Goal: Find specific page/section: Find specific page/section

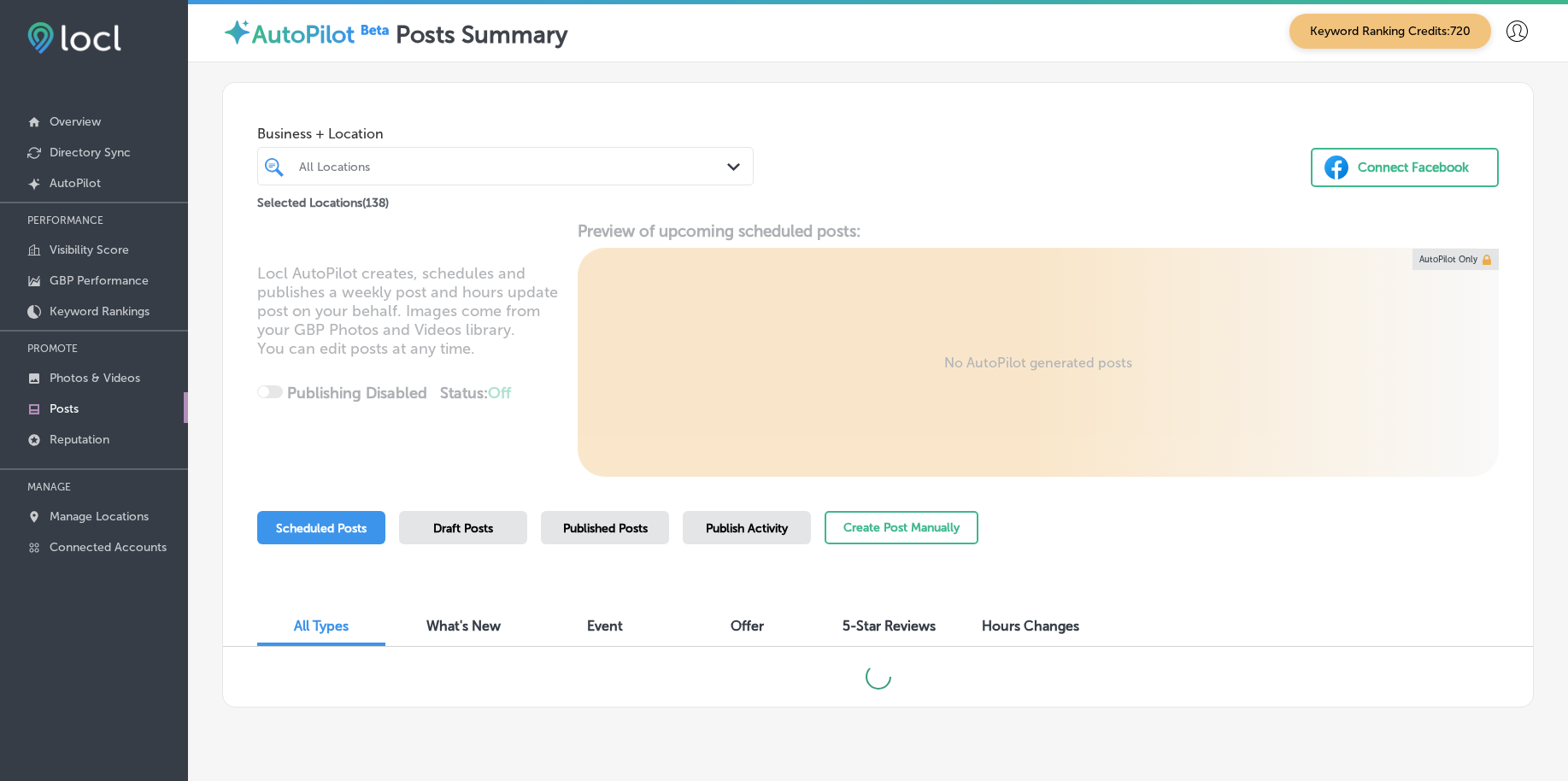
click at [448, 169] on div "All Locations" at bounding box center [514, 166] width 430 height 15
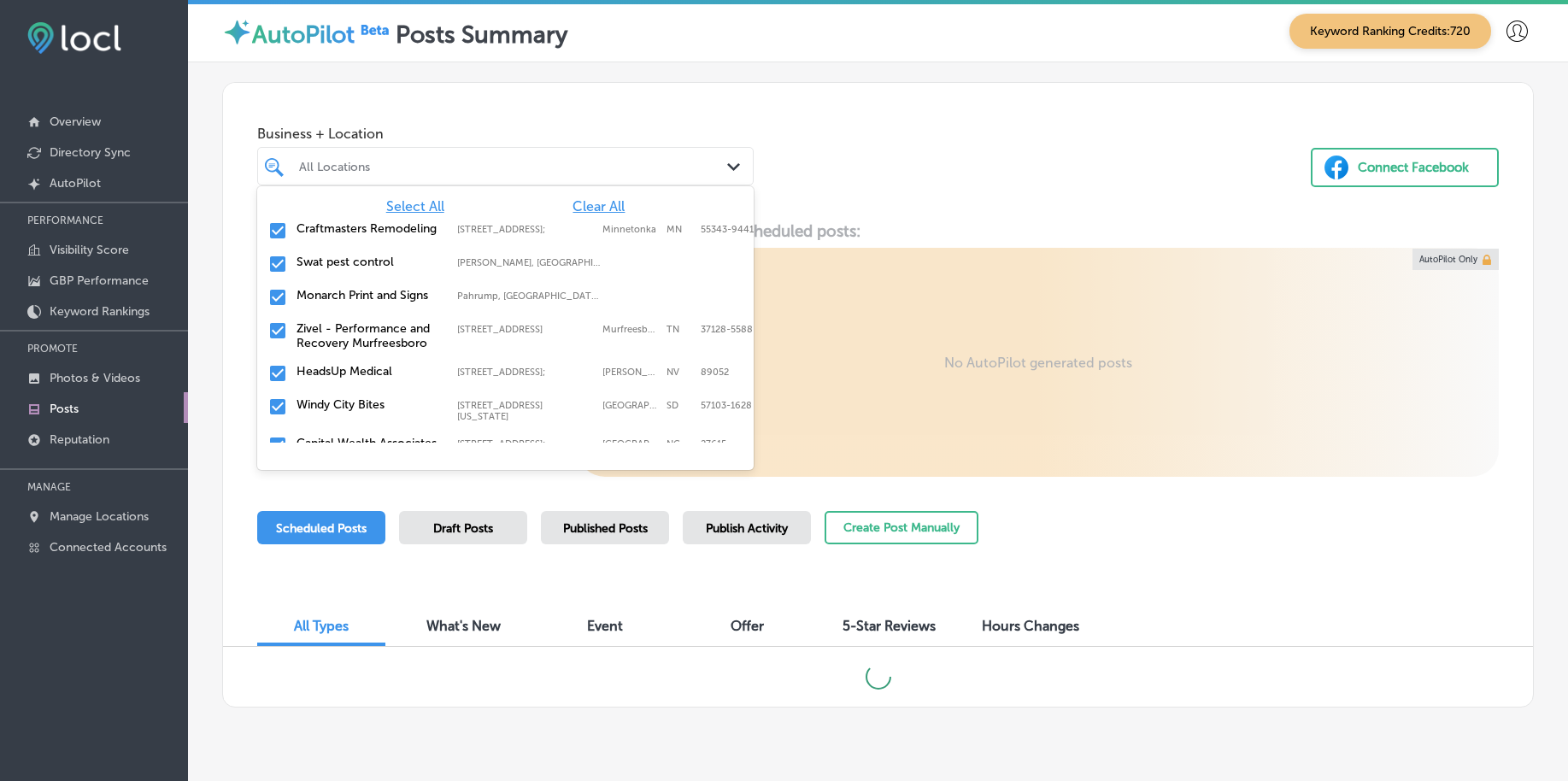
click at [600, 208] on span "Clear All" at bounding box center [598, 206] width 52 height 16
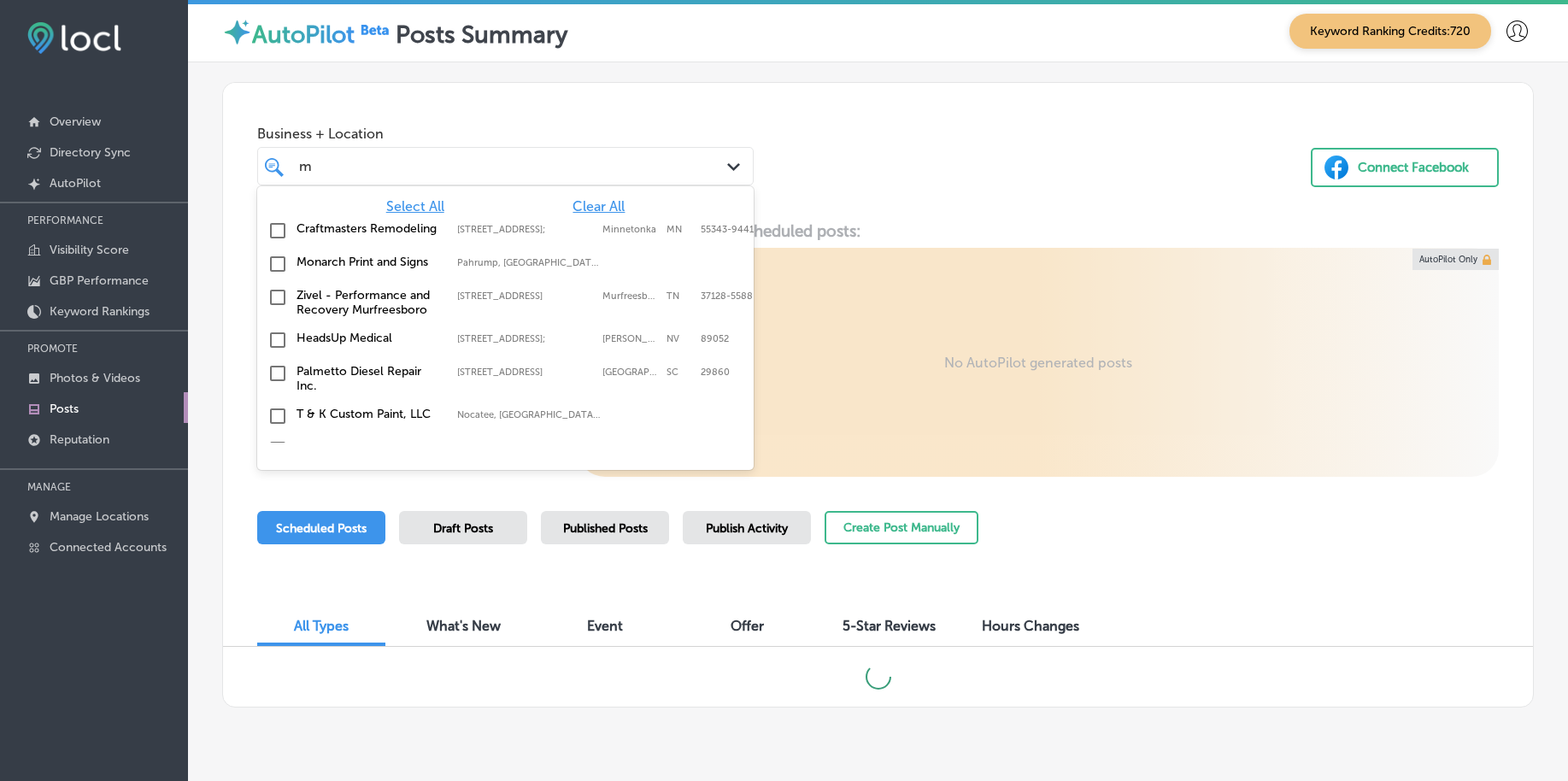
type input "m"
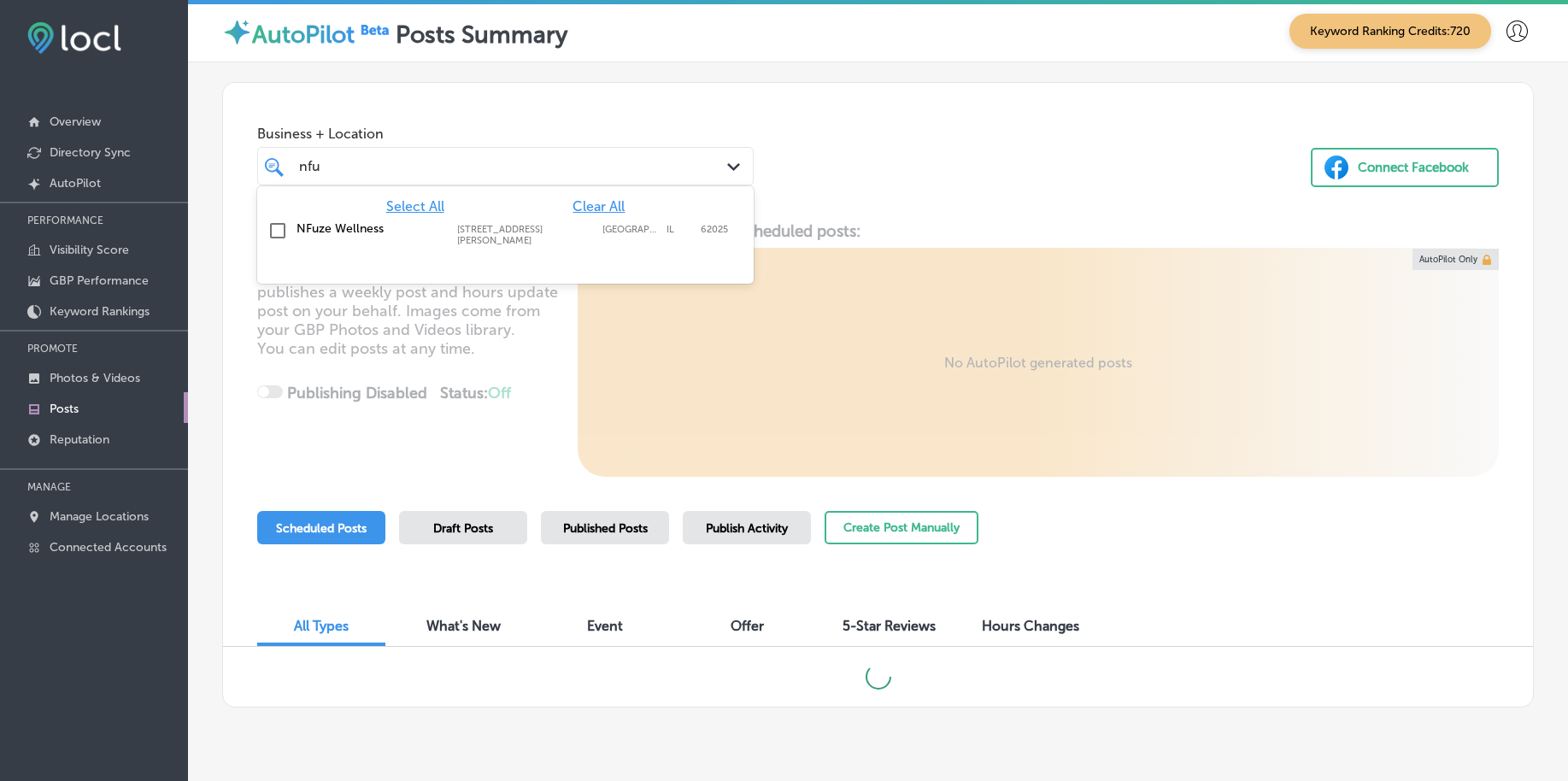
click at [568, 235] on label "[STREET_ADDRESS][PERSON_NAME]" at bounding box center [526, 235] width 137 height 22
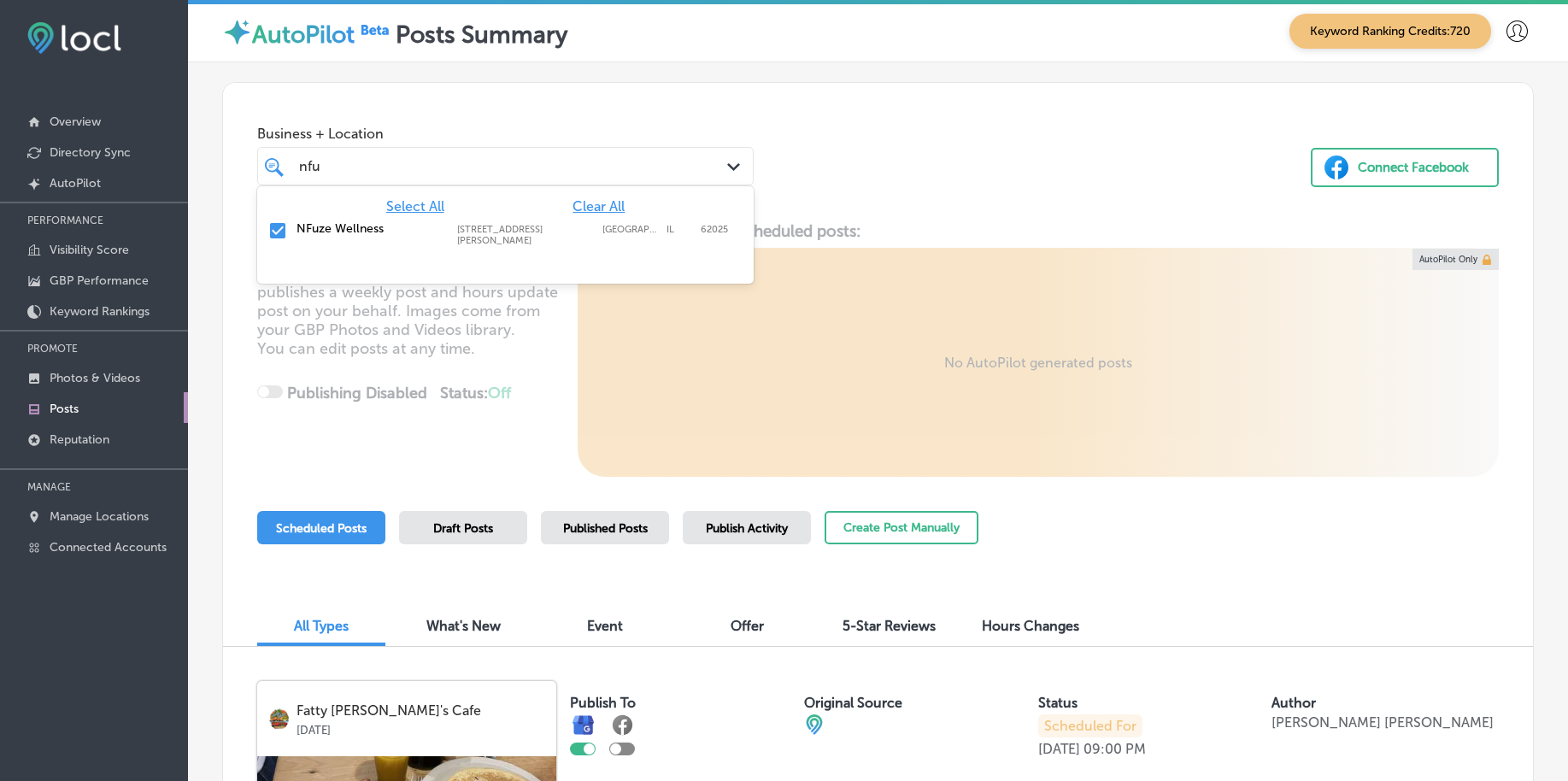
type input "nfu"
click at [886, 215] on div "Business + Location option [STREET_ADDRESS][PERSON_NAME]. option [STREET_ADDRES…" at bounding box center [877, 152] width 1310 height 139
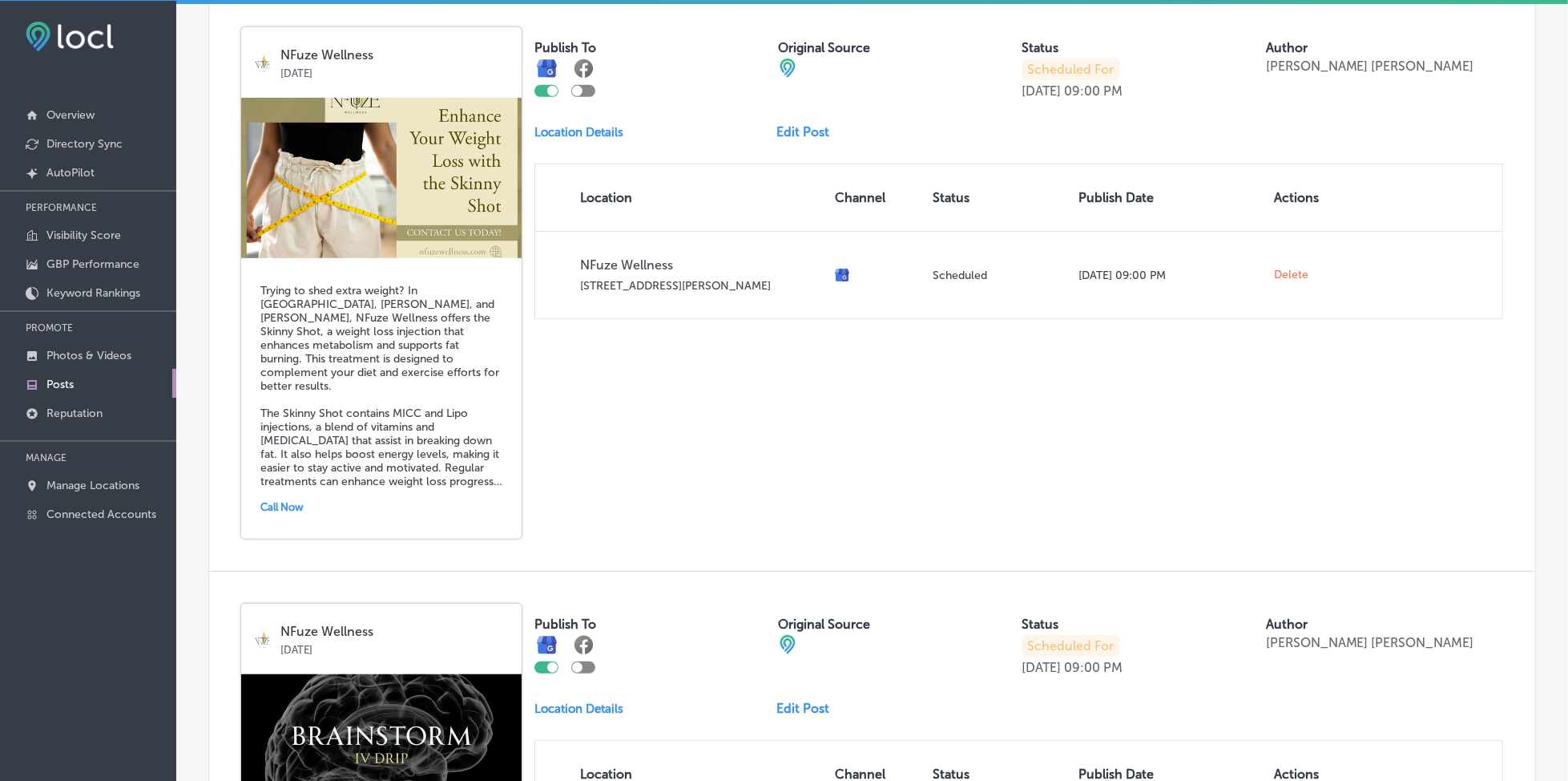
scroll to position [134, 0]
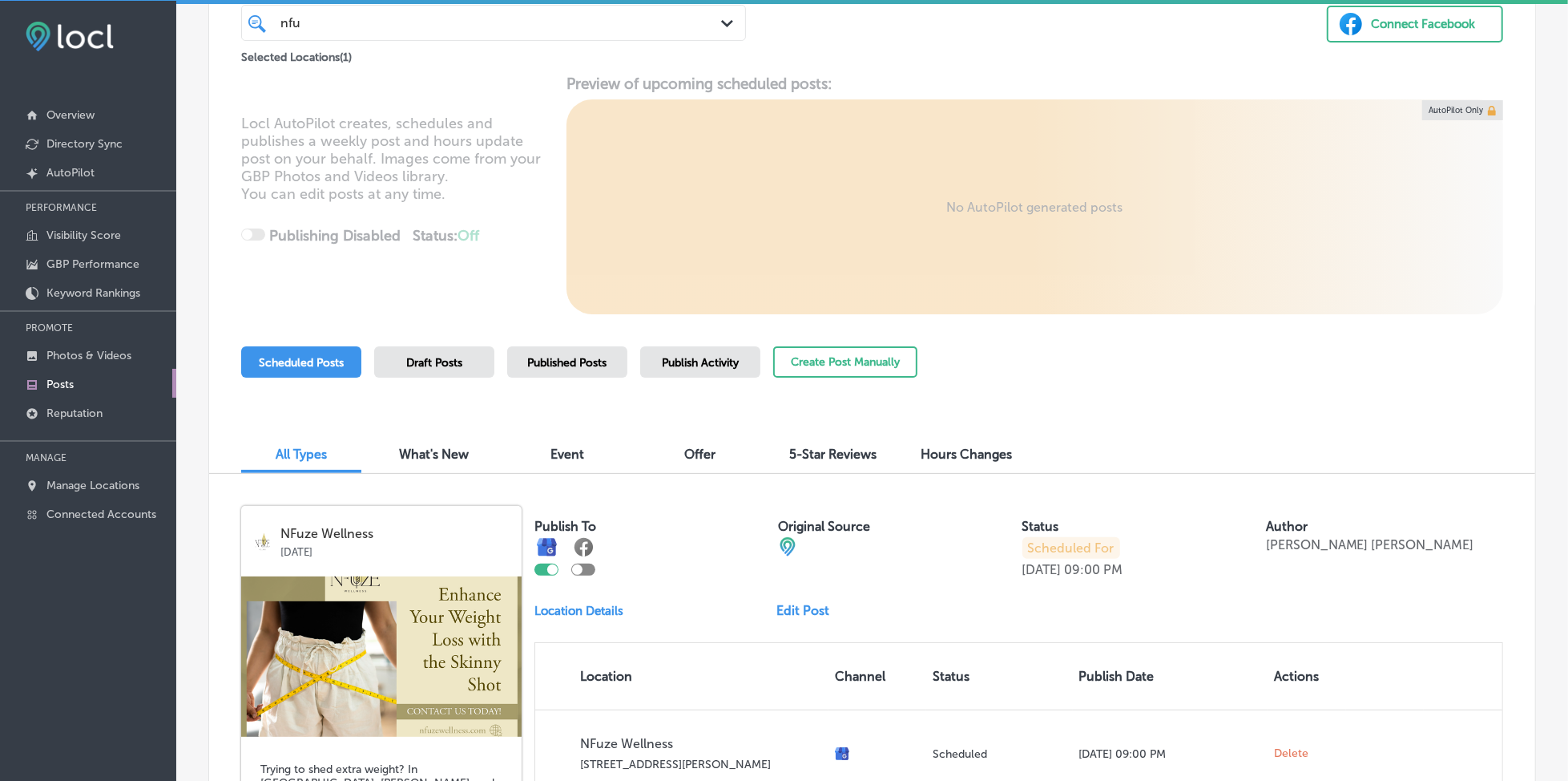
click at [568, 353] on div "Published Posts" at bounding box center [566, 362] width 120 height 32
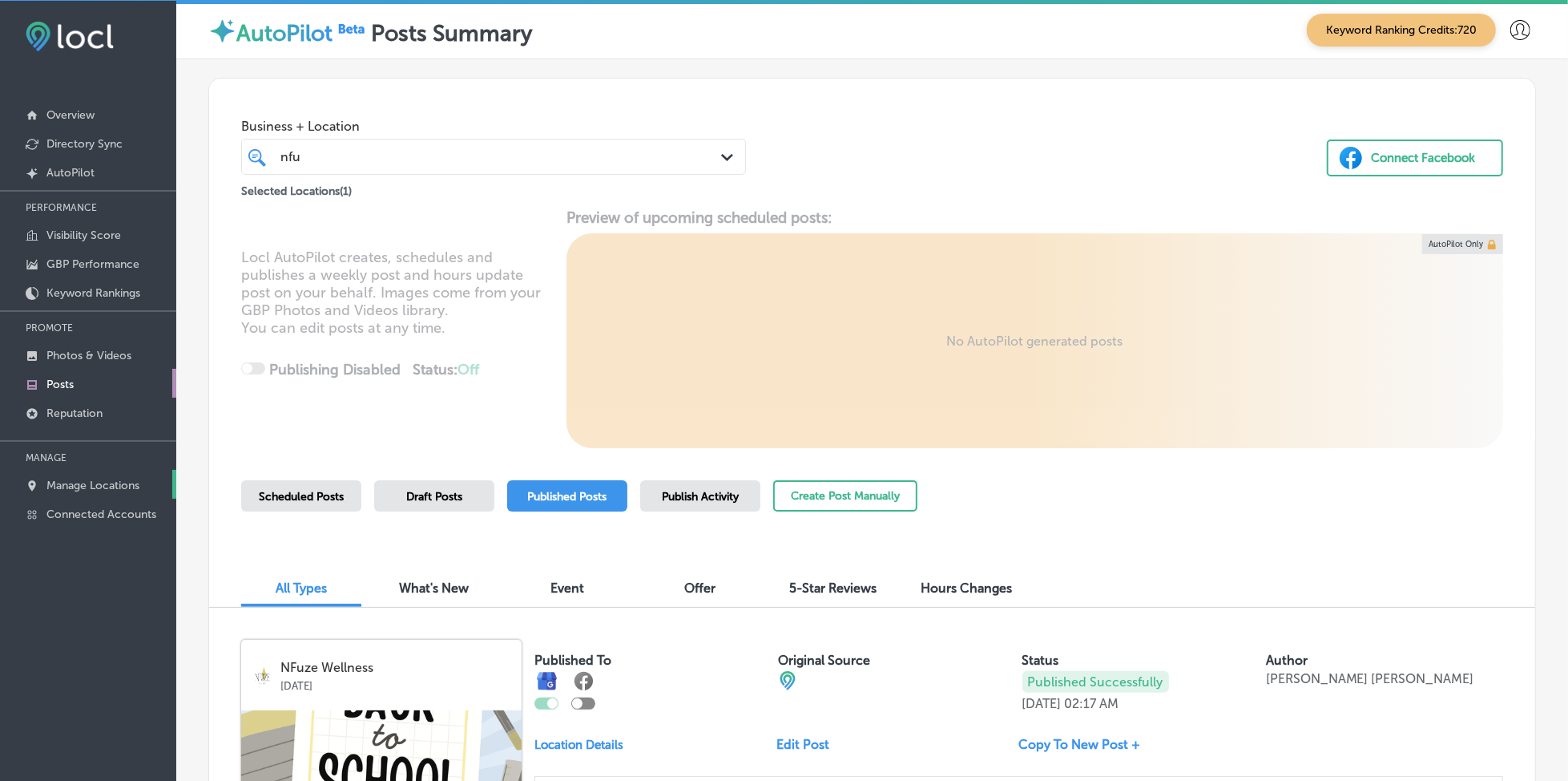
click at [102, 483] on p "Manage Locations" at bounding box center [93, 485] width 93 height 14
